Goal: Check status: Check status

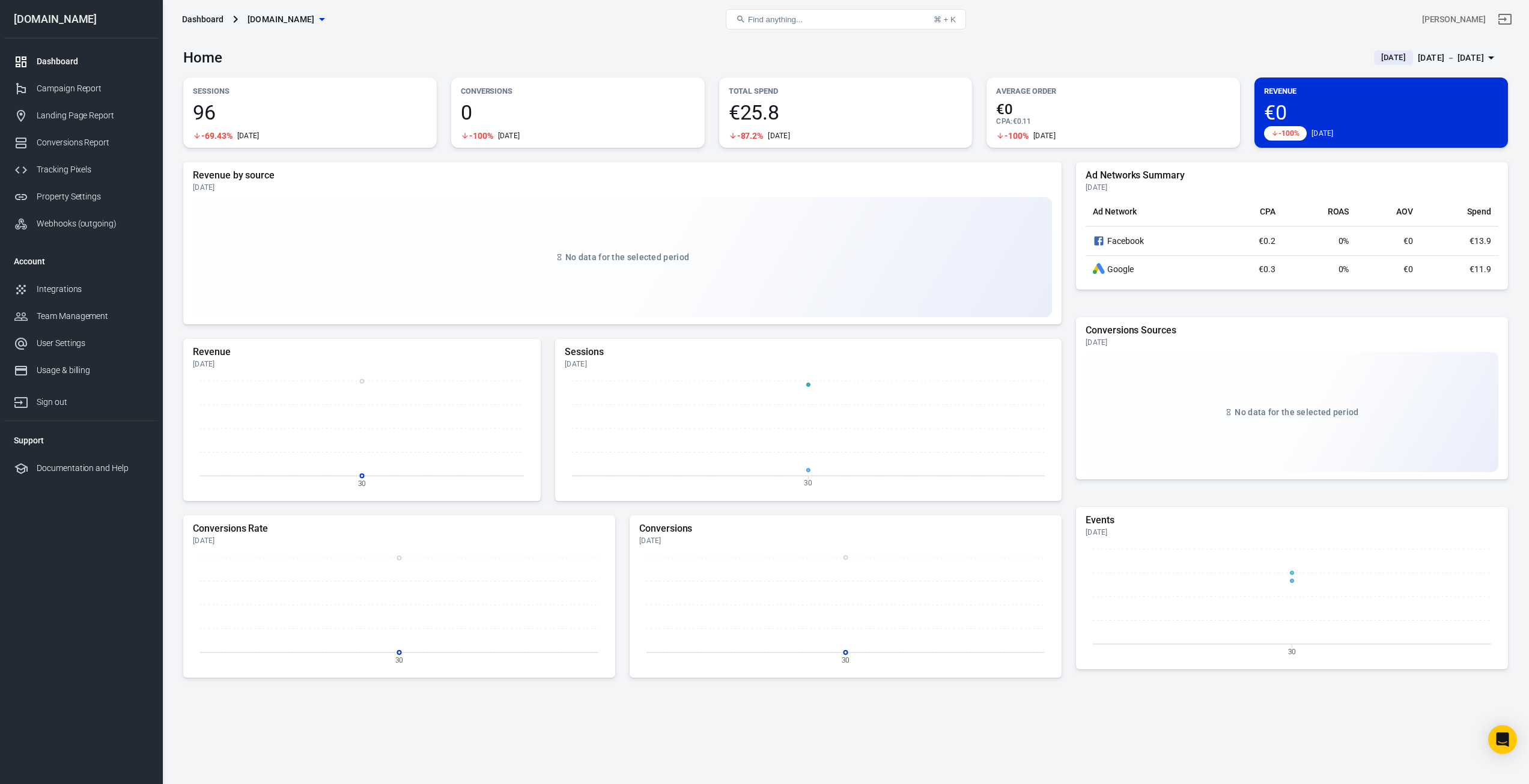
click at [1429, 56] on div "[DATE] － [DATE]" at bounding box center [1451, 58] width 66 height 15
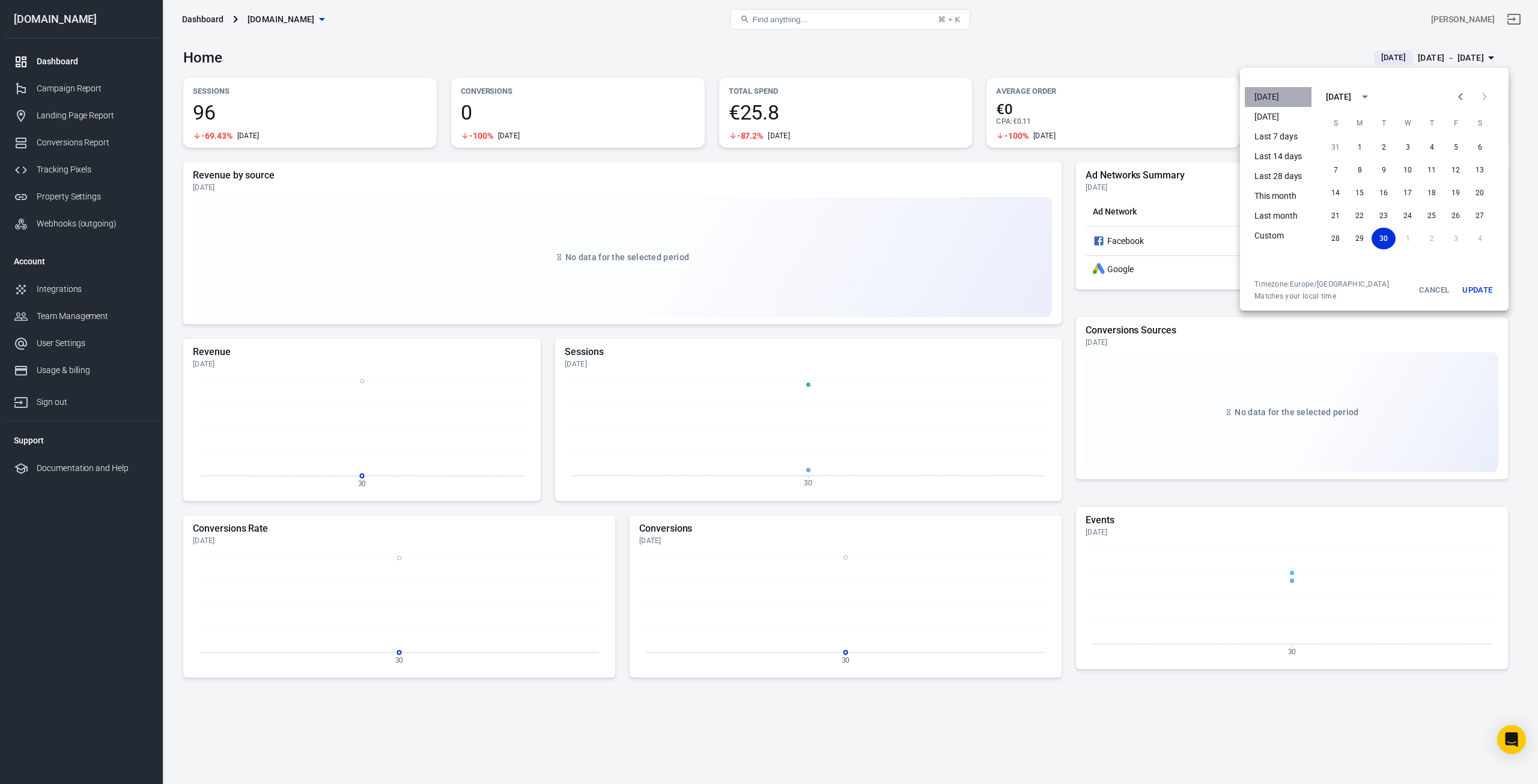
click at [1297, 90] on li "[DATE]" at bounding box center [1278, 96] width 67 height 20
click at [1482, 294] on button "Update" at bounding box center [1477, 290] width 39 height 22
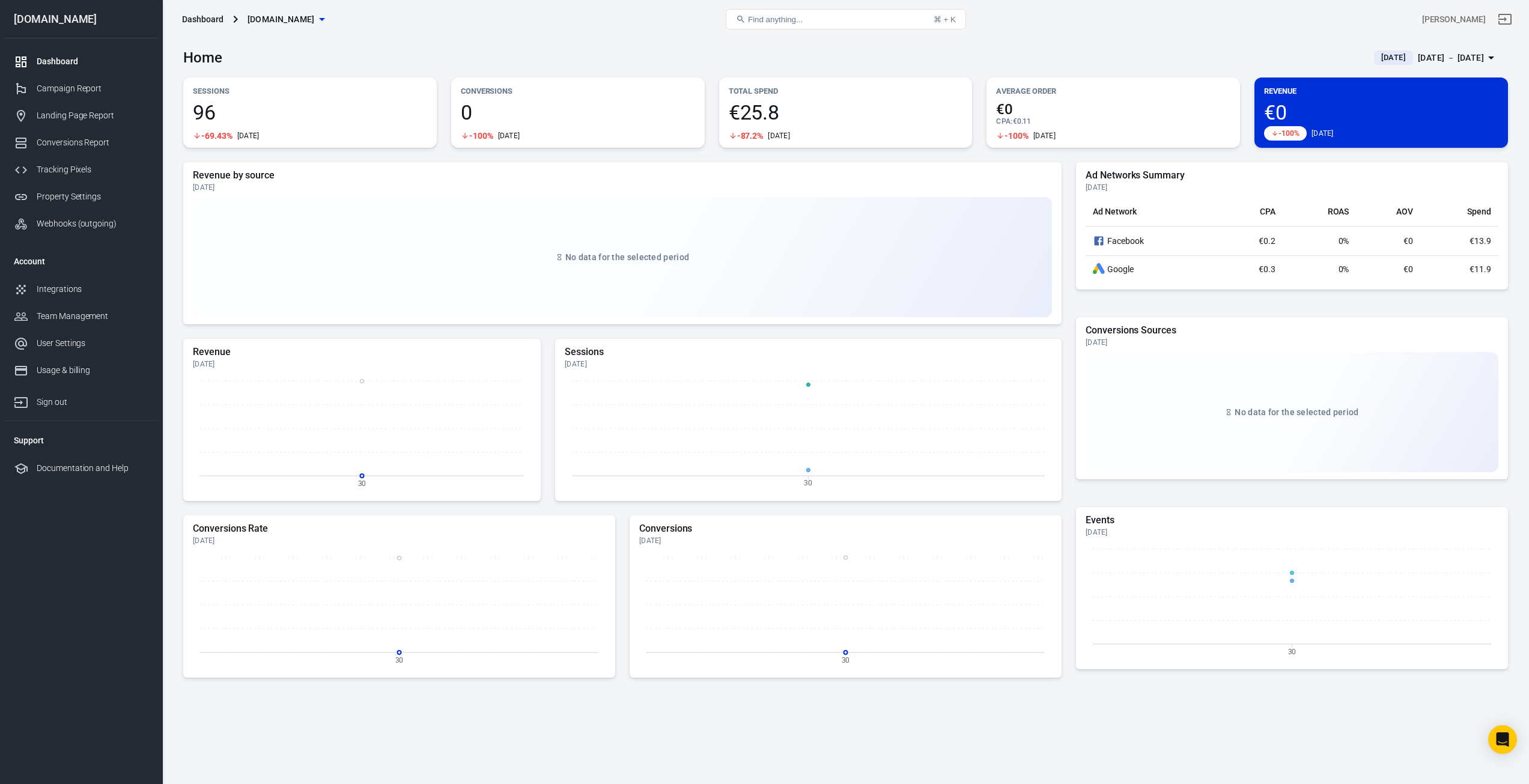
click at [922, 58] on div "Home Today Sep 30 － Sep 30, 2025" at bounding box center [846, 53] width 1325 height 29
click at [71, 91] on div "Campaign Report" at bounding box center [93, 89] width 112 height 13
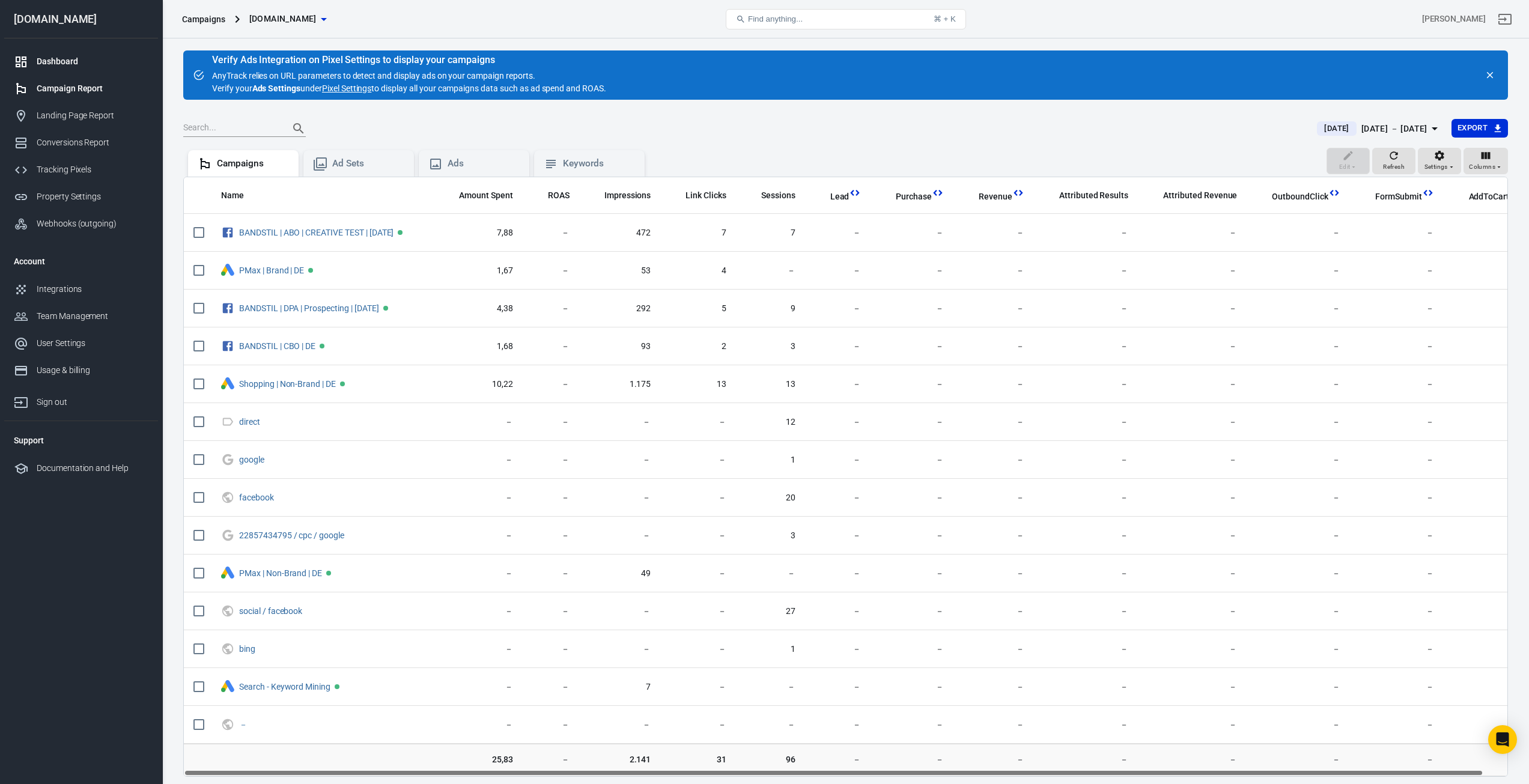
click at [40, 67] on div "Dashboard" at bounding box center [93, 61] width 112 height 13
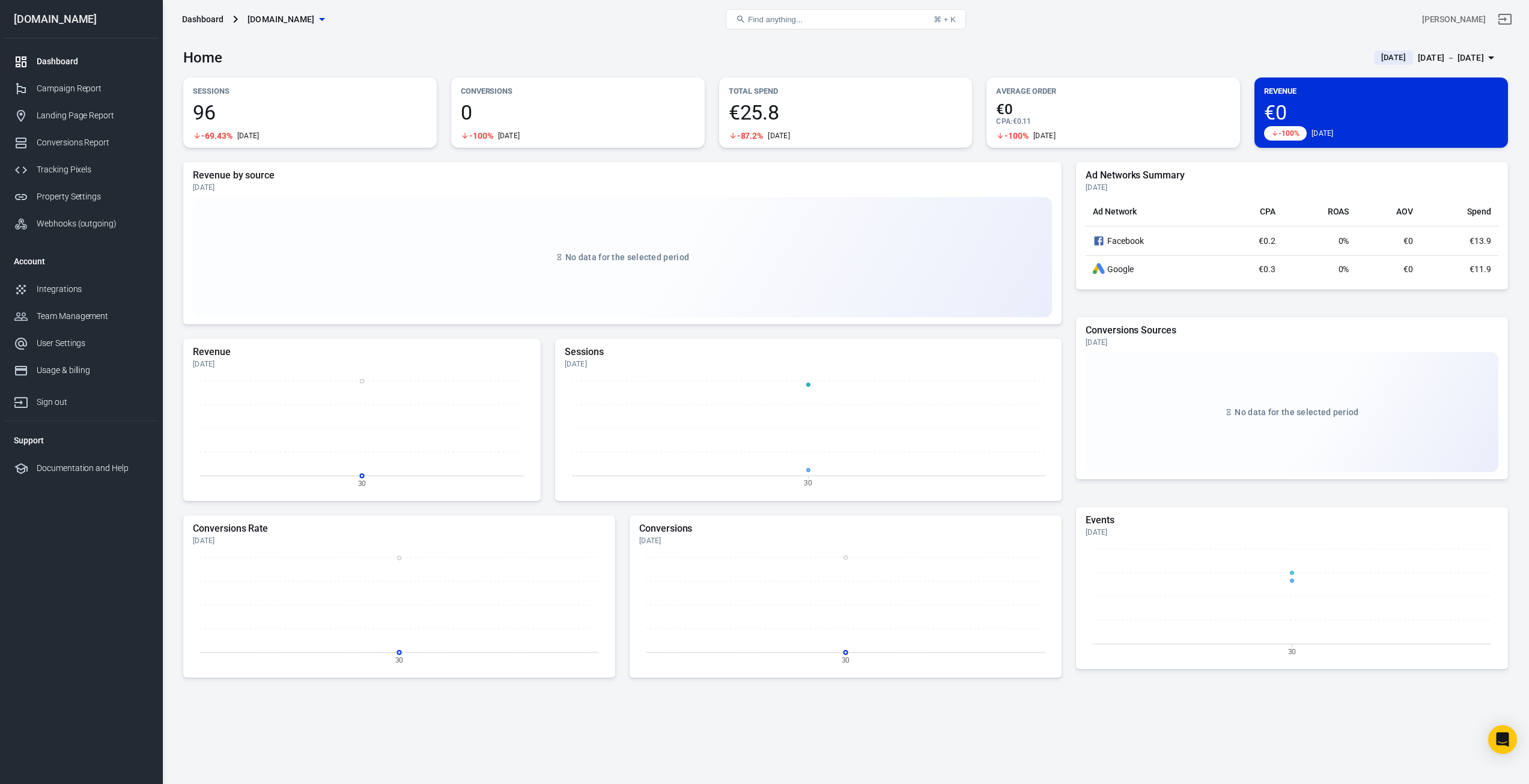
click at [1418, 58] on div "[DATE] － [DATE]" at bounding box center [1451, 58] width 66 height 15
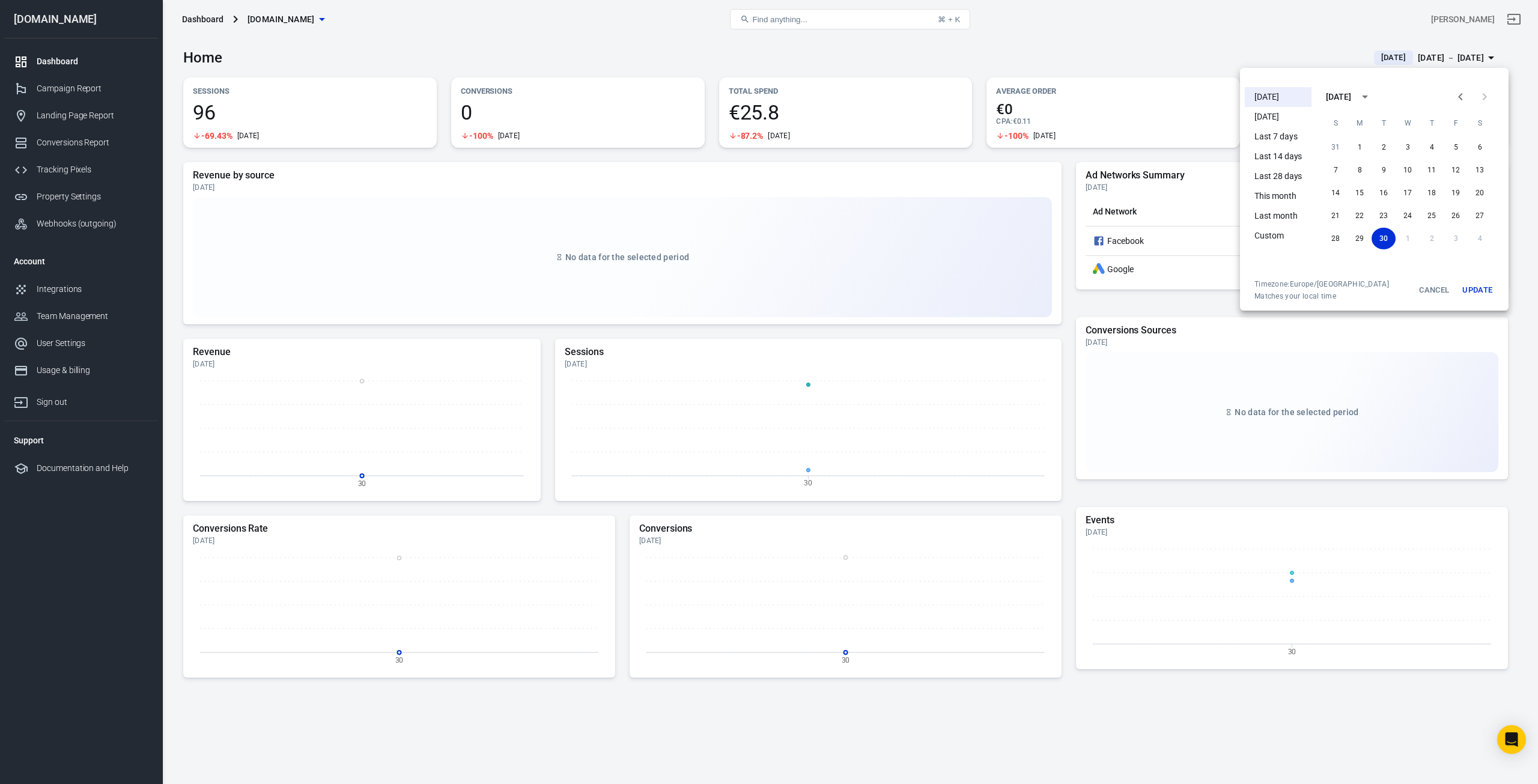
click at [1418, 58] on div at bounding box center [769, 392] width 1538 height 784
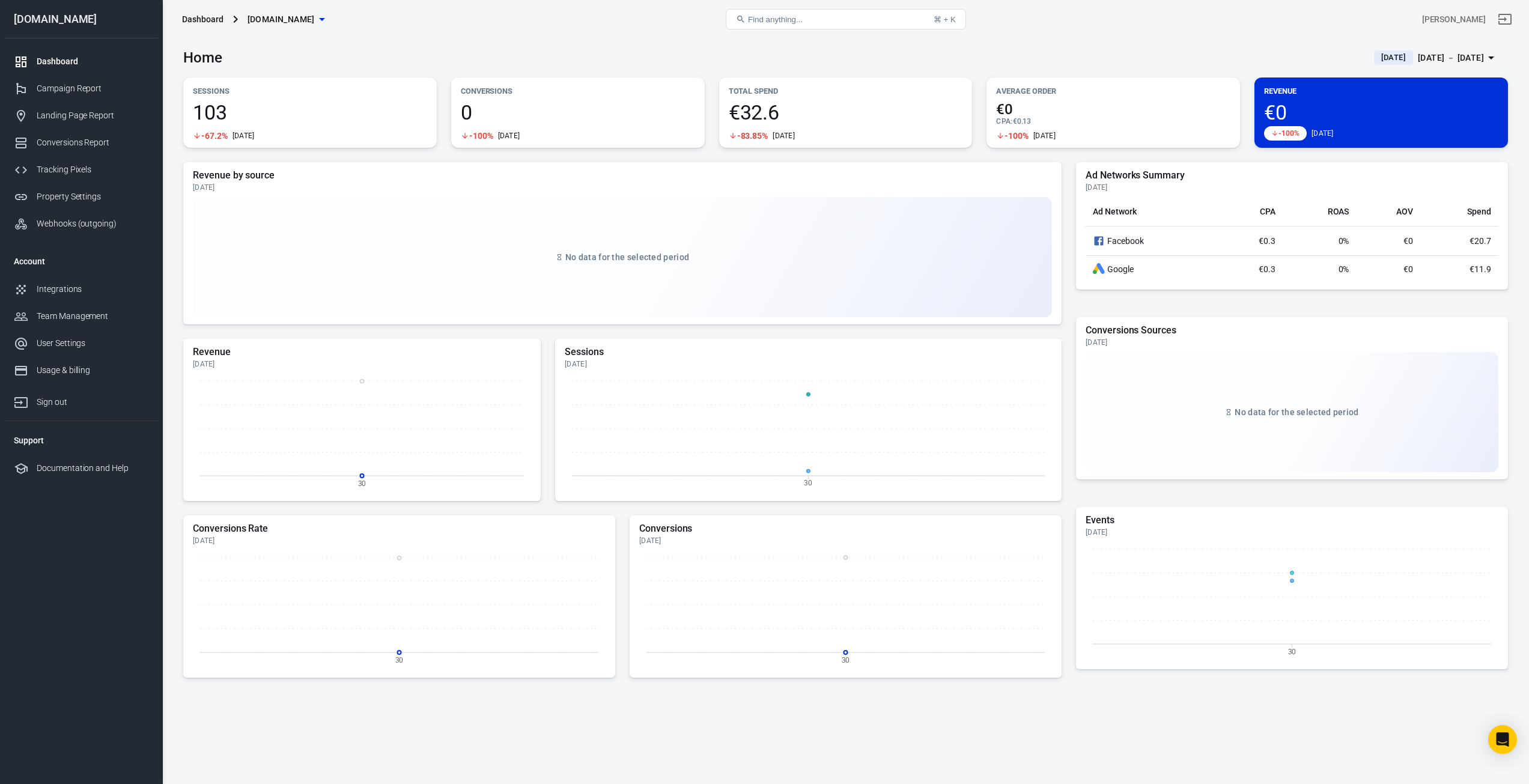
drag, startPoint x: 164, startPoint y: 2, endPoint x: 497, endPoint y: 25, distance: 333.8
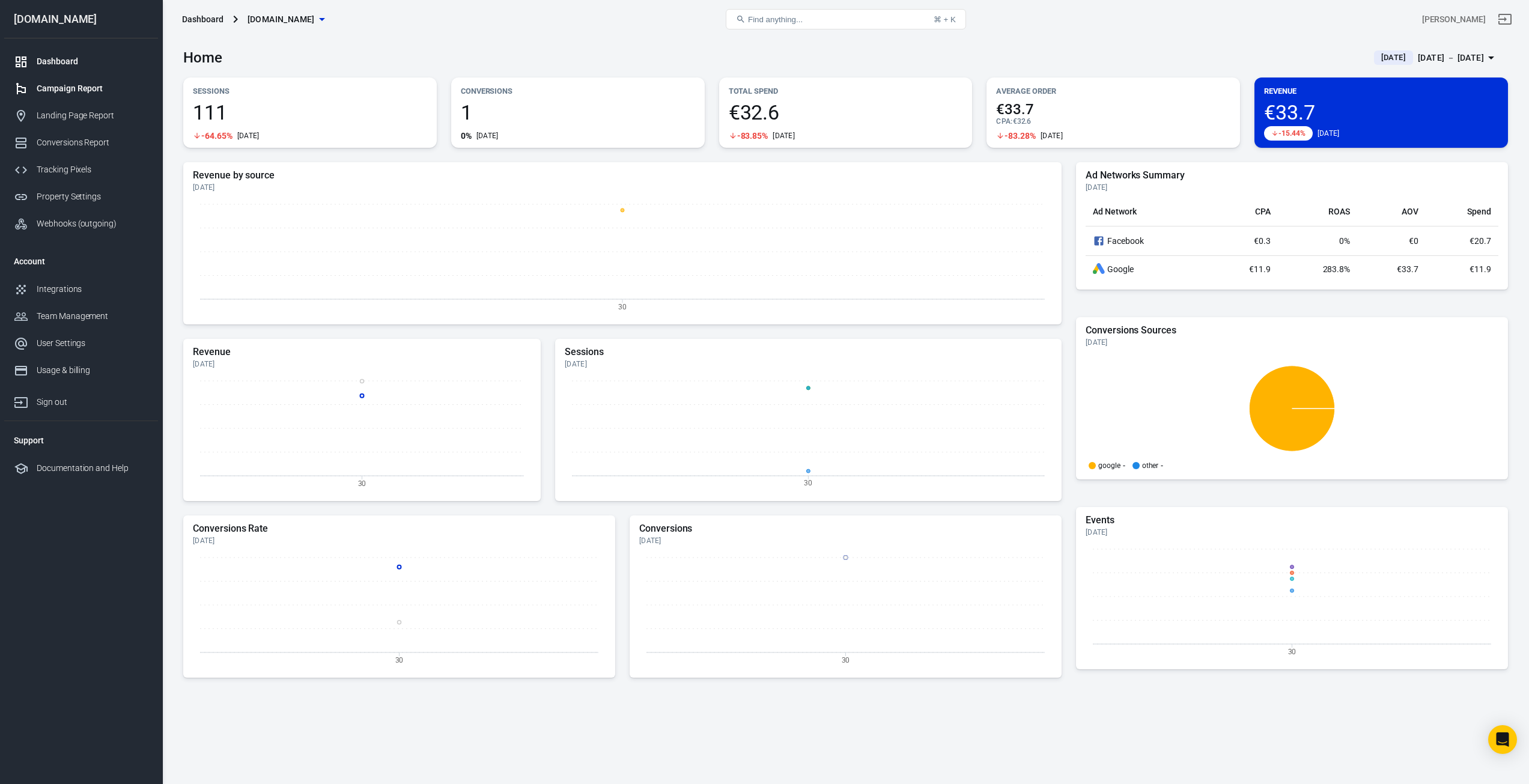
click at [37, 91] on div "Campaign Report" at bounding box center [93, 89] width 112 height 13
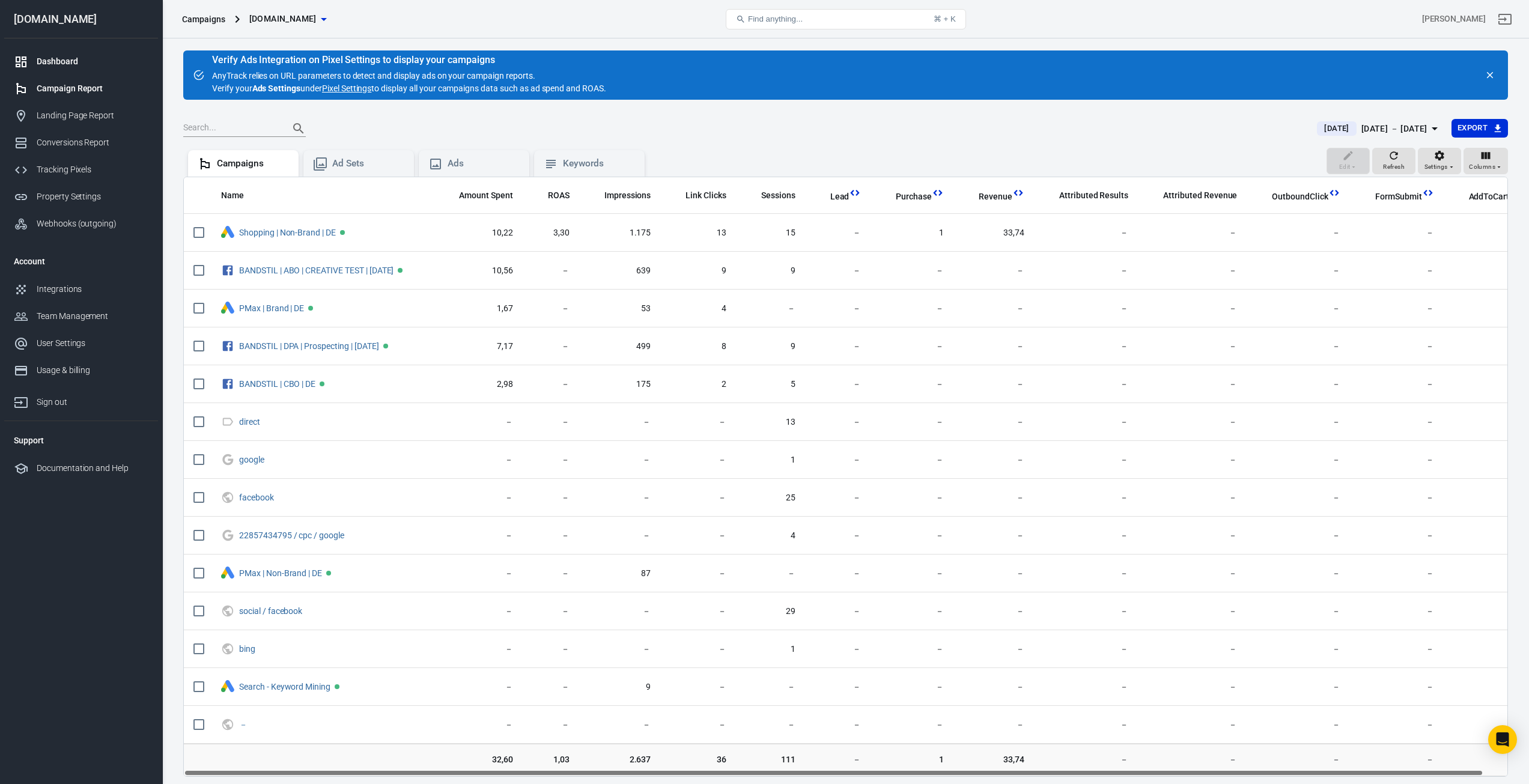
click at [74, 68] on link "Dashboard" at bounding box center [81, 61] width 154 height 27
